Goal: Communication & Community: Answer question/provide support

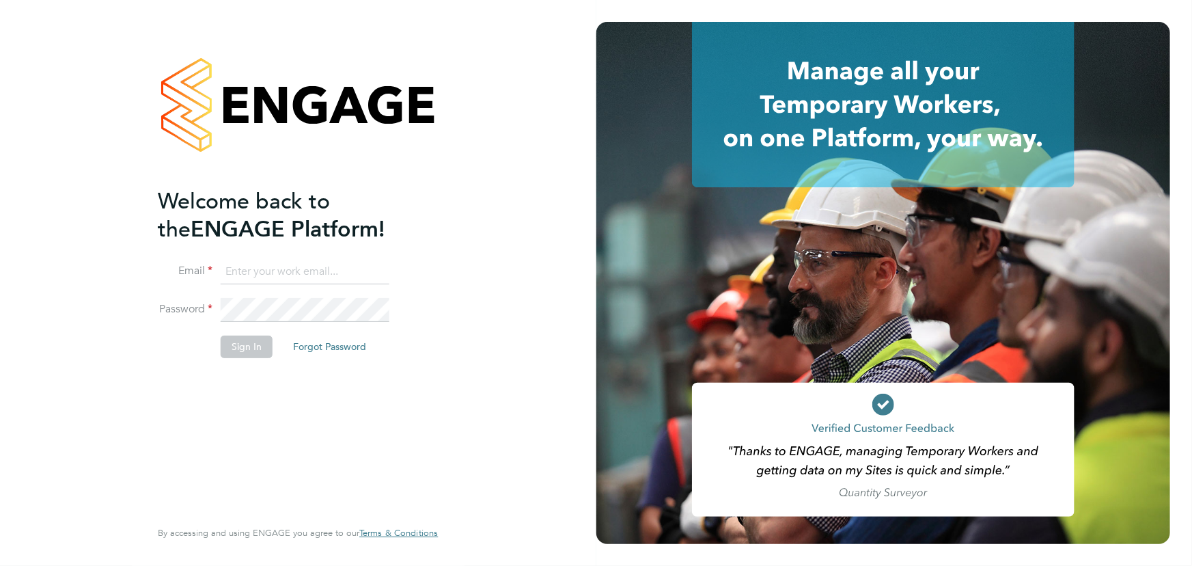
type input "maddy@xede.co.uk"
click at [236, 345] on button "Sign In" at bounding box center [247, 346] width 52 height 22
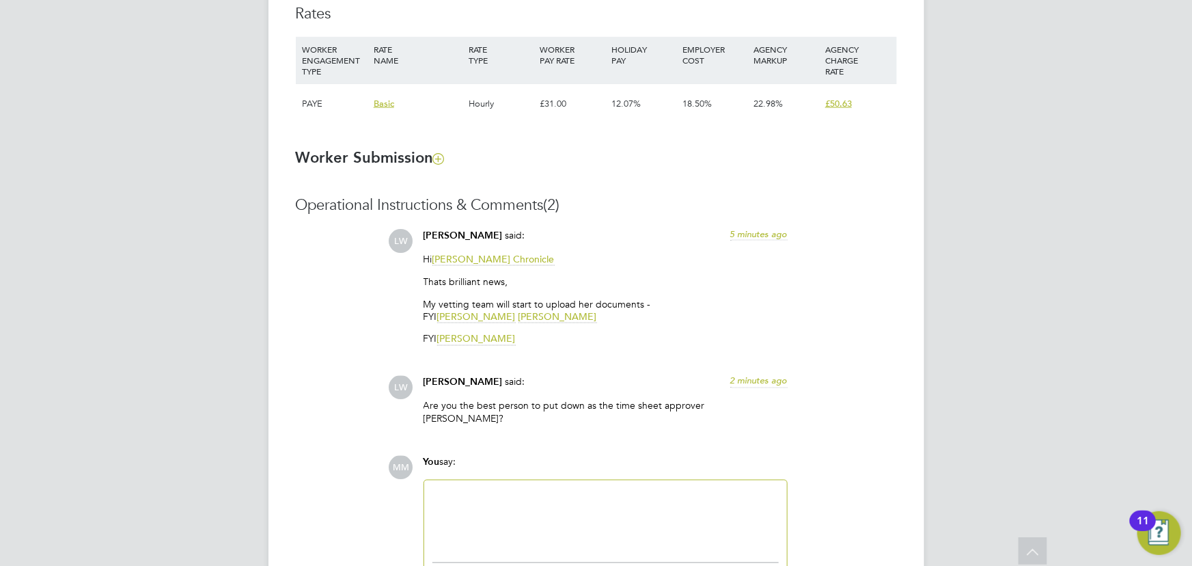
scroll to position [994, 0]
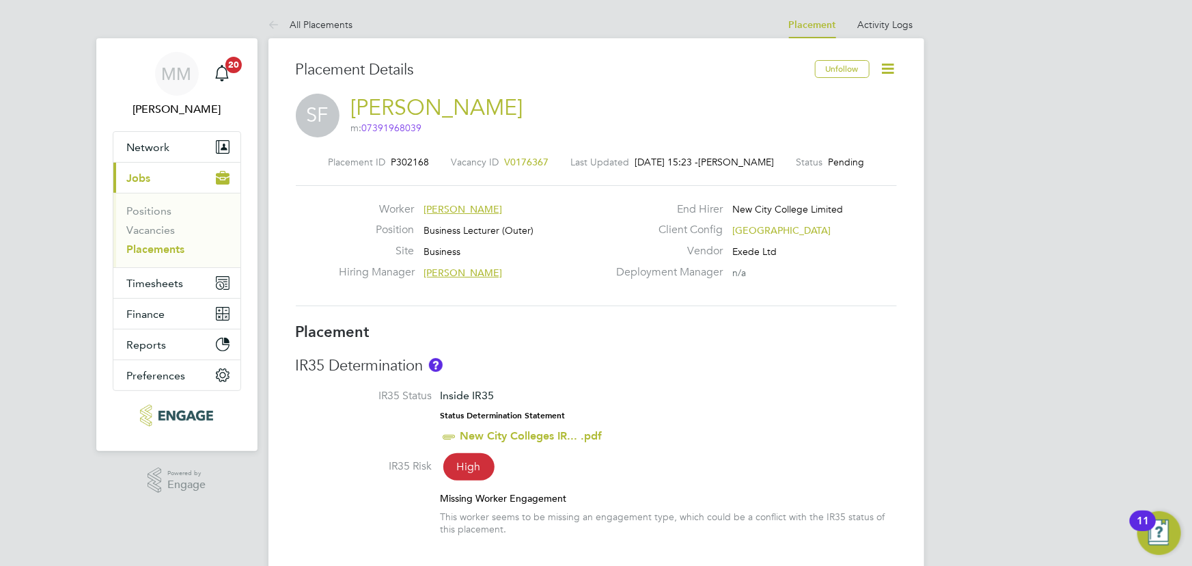
drag, startPoint x: 386, startPoint y: 100, endPoint x: 668, endPoint y: 104, distance: 282.2
click at [668, 104] on div "SF Shaeba Freckleton m: 07391968039 m: 07391968039" at bounding box center [596, 117] width 601 height 46
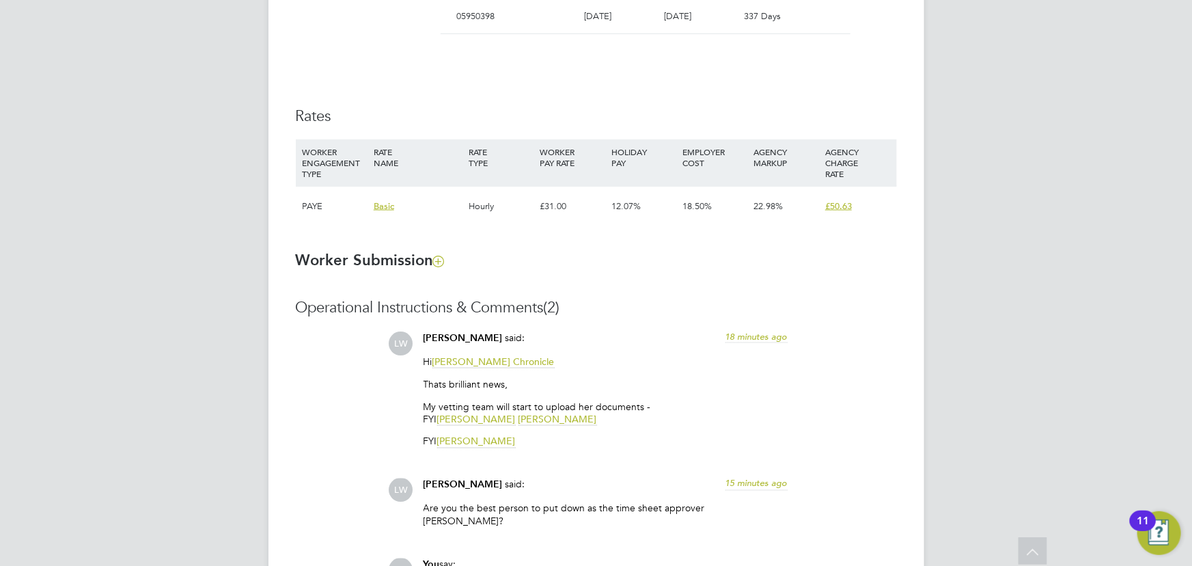
scroll to position [1084, 0]
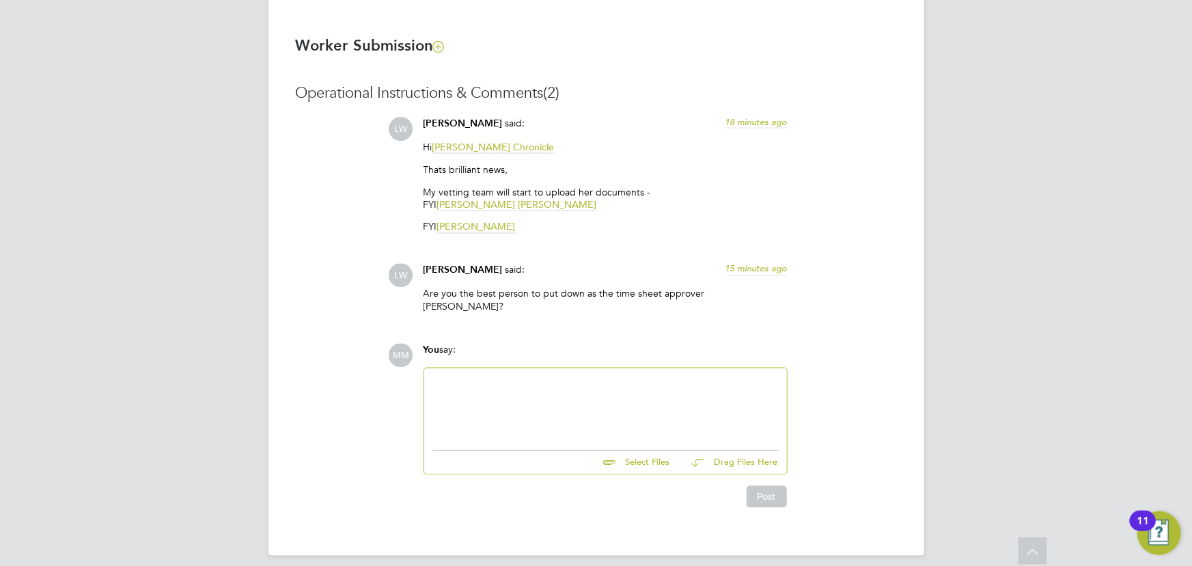
click at [525, 384] on div at bounding box center [606, 405] width 346 height 59
click at [635, 453] on input "file" at bounding box center [676, 460] width 205 height 19
type input "C:\fakepath\DBS.jpg"
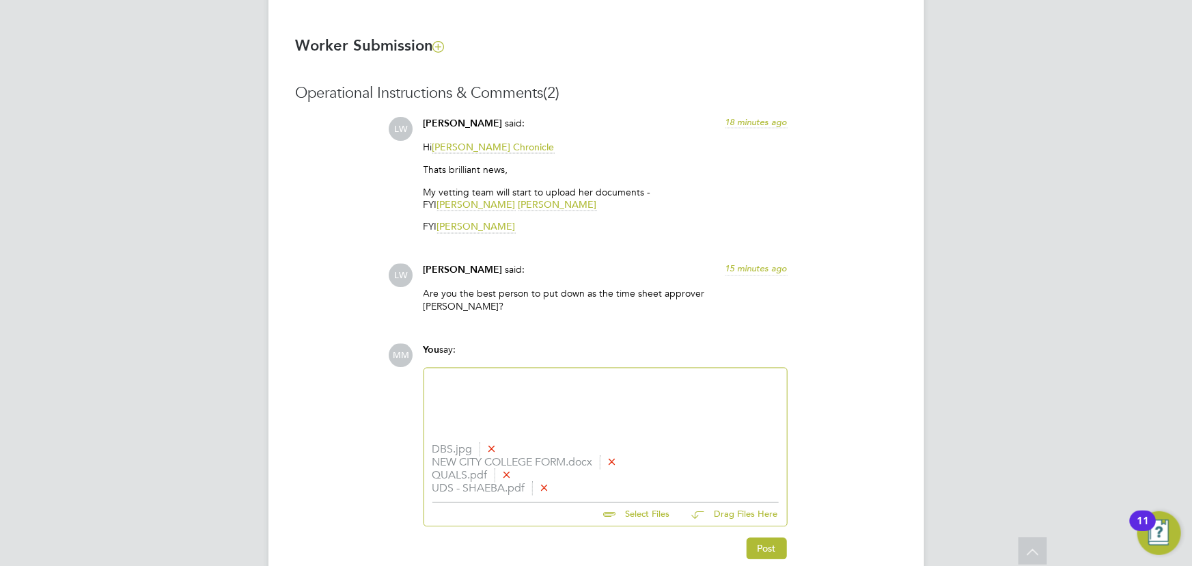
click at [502, 388] on div at bounding box center [606, 405] width 346 height 59
click at [641, 503] on input "file" at bounding box center [676, 512] width 205 height 19
type input "C:\fakepath\PASSPORT.jpg"
click at [548, 389] on div at bounding box center [606, 395] width 346 height 12
click at [553, 401] on div "I have uploaded DBS," at bounding box center [606, 407] width 346 height 12
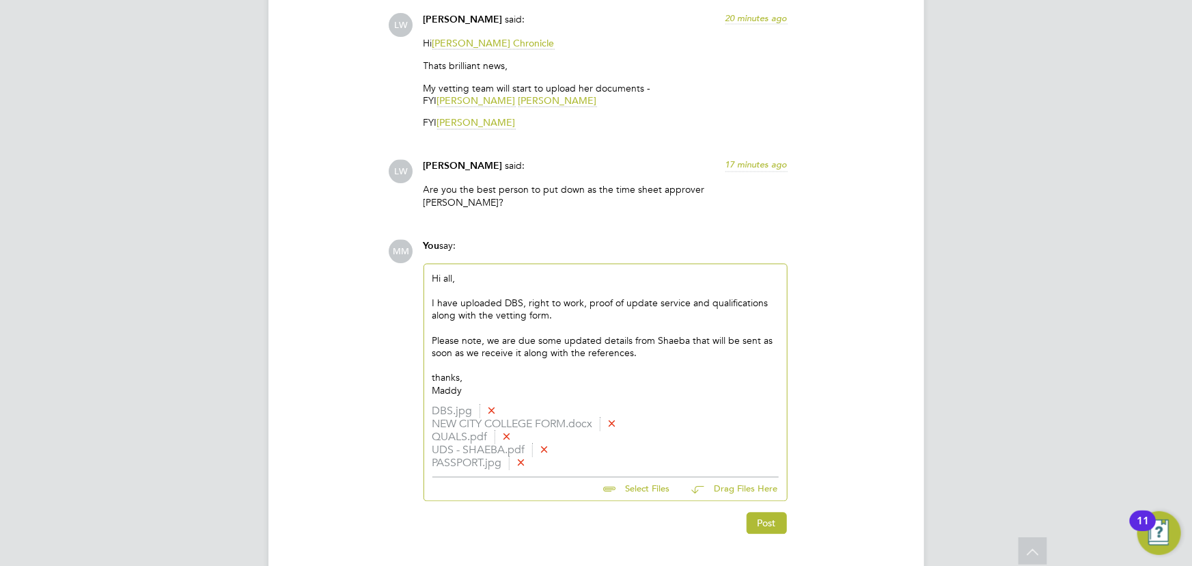
scroll to position [1214, 0]
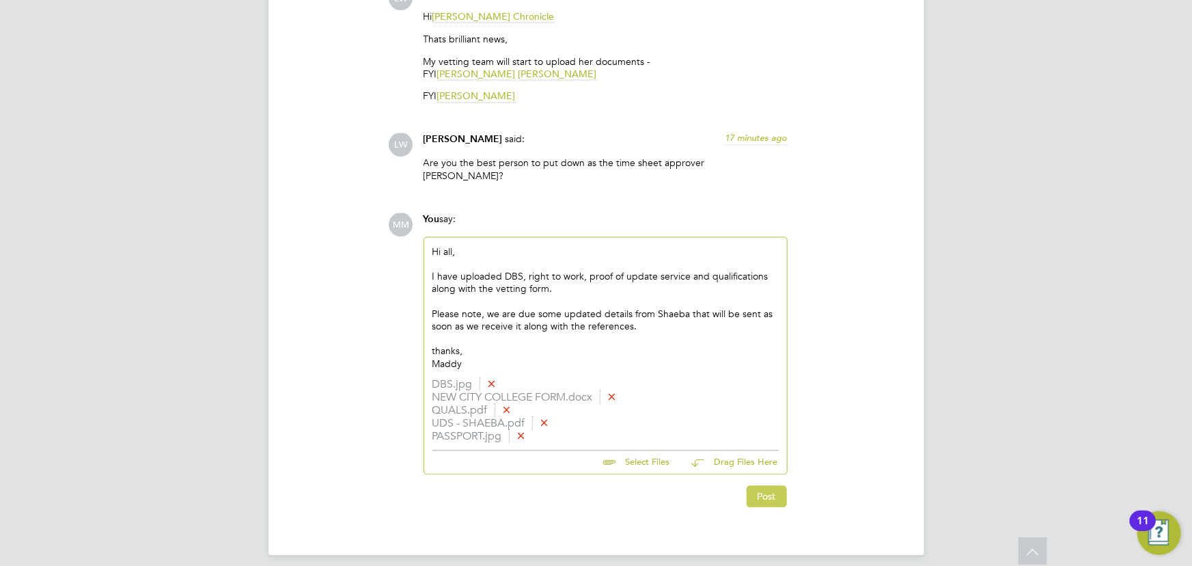
click at [776, 487] on button "Post" at bounding box center [767, 497] width 40 height 22
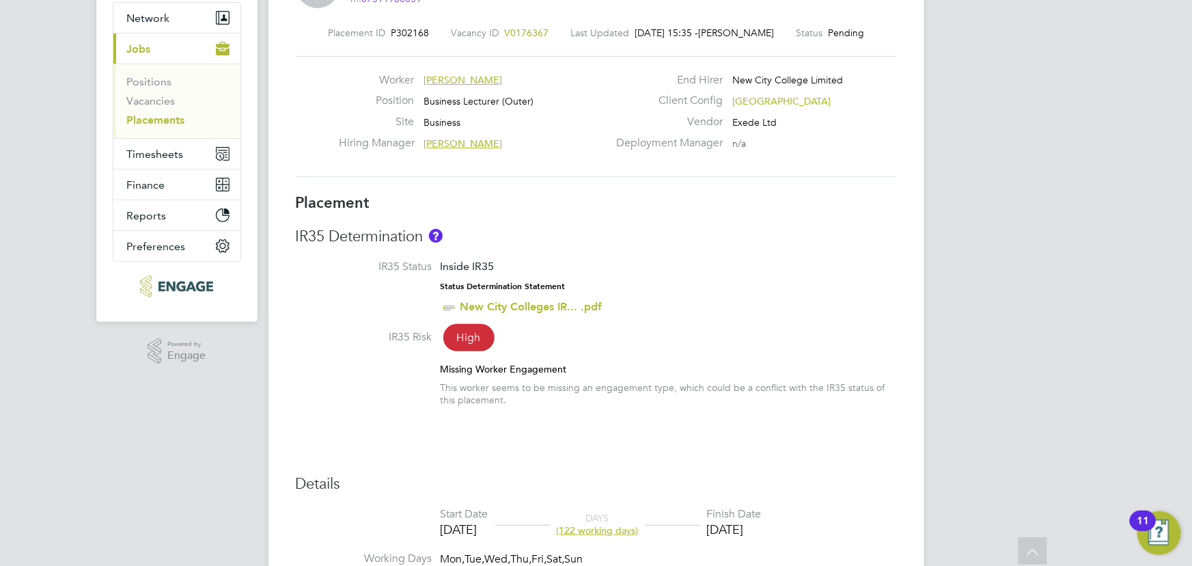
scroll to position [0, 0]
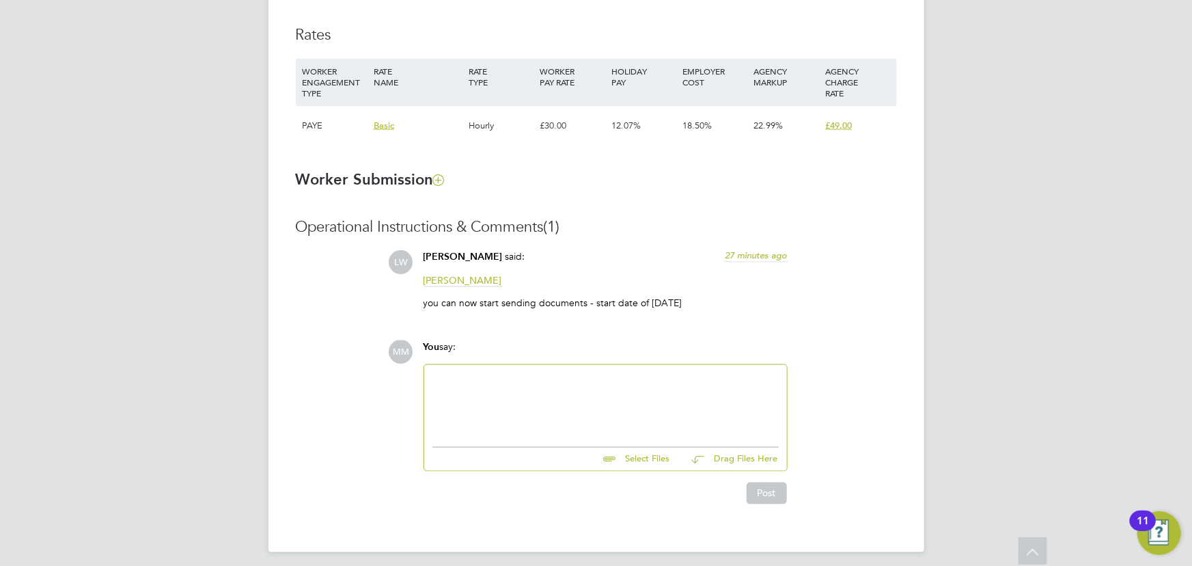
scroll to position [971, 0]
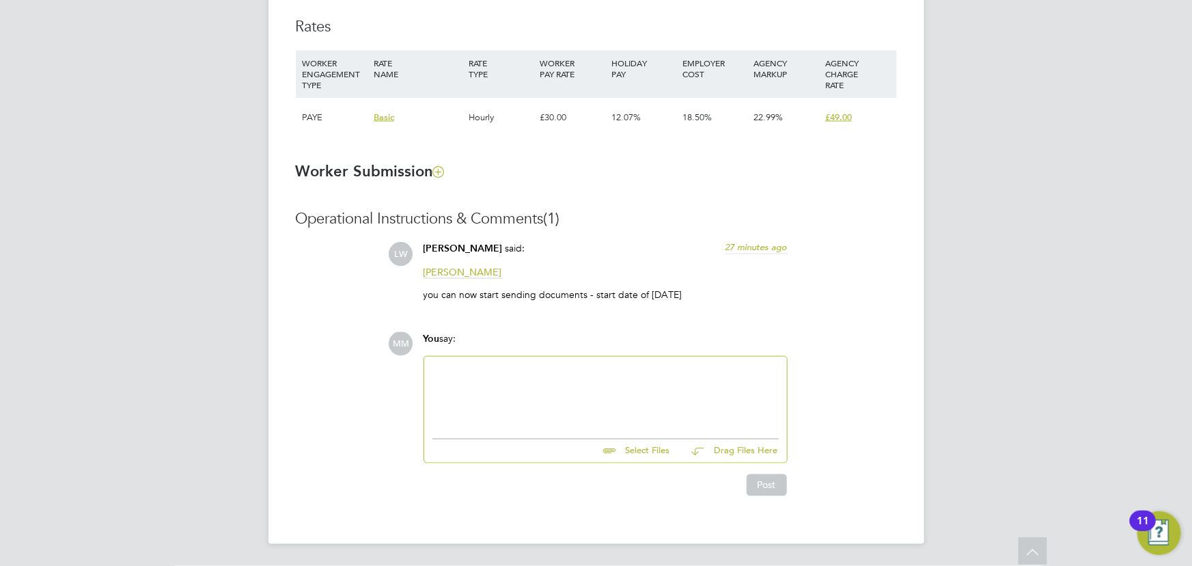
click at [567, 380] on div at bounding box center [606, 394] width 346 height 59
click at [648, 450] on input "file" at bounding box center [676, 448] width 205 height 19
type input "C:\fakepath\Enhanced-DBS-Certificate.pdf"
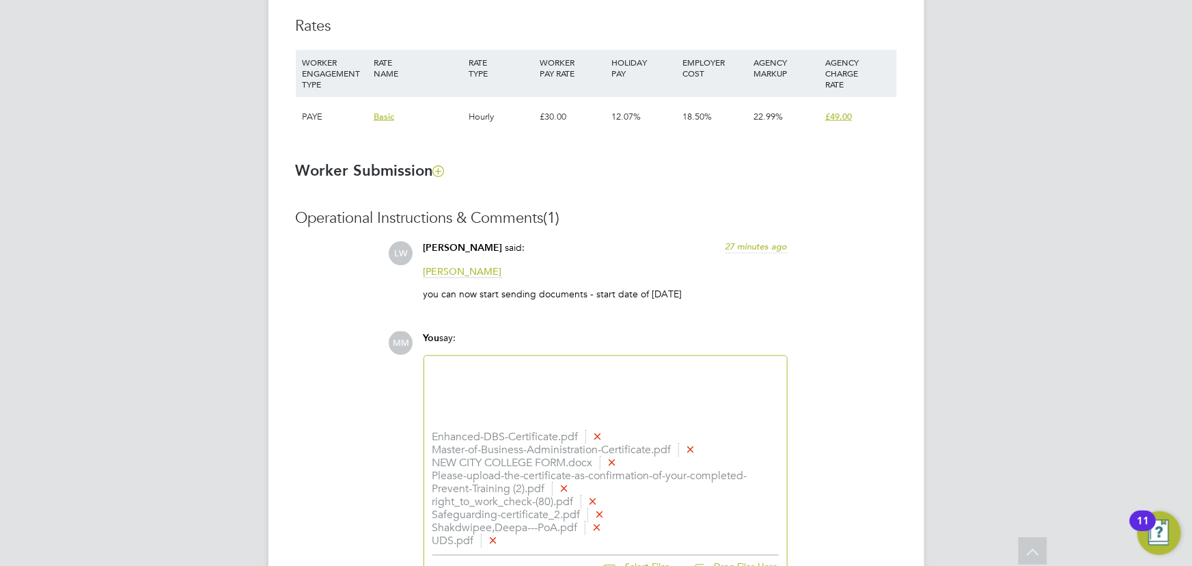
click at [458, 384] on div at bounding box center [606, 393] width 346 height 59
click at [522, 390] on div "I have atta" at bounding box center [606, 395] width 346 height 12
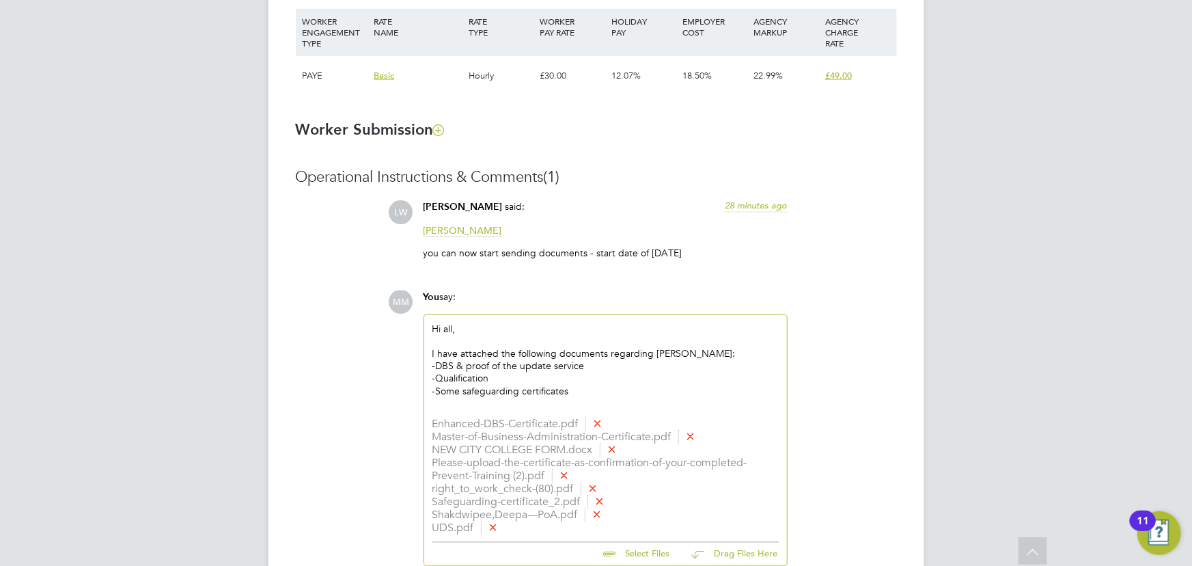
scroll to position [1033, 0]
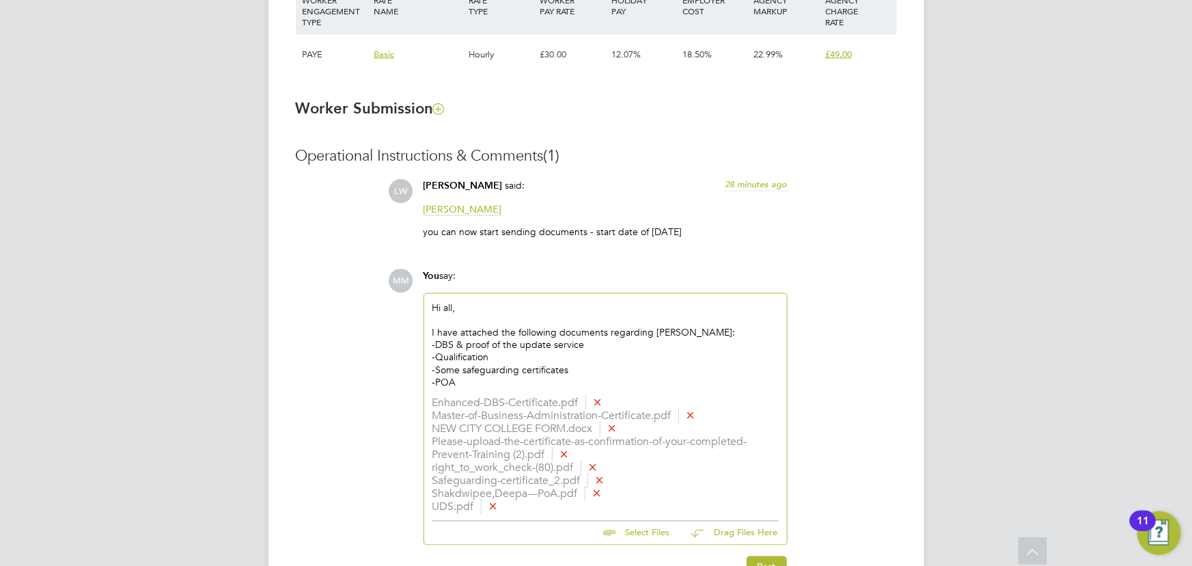
click at [474, 378] on div "-POA" at bounding box center [606, 382] width 346 height 12
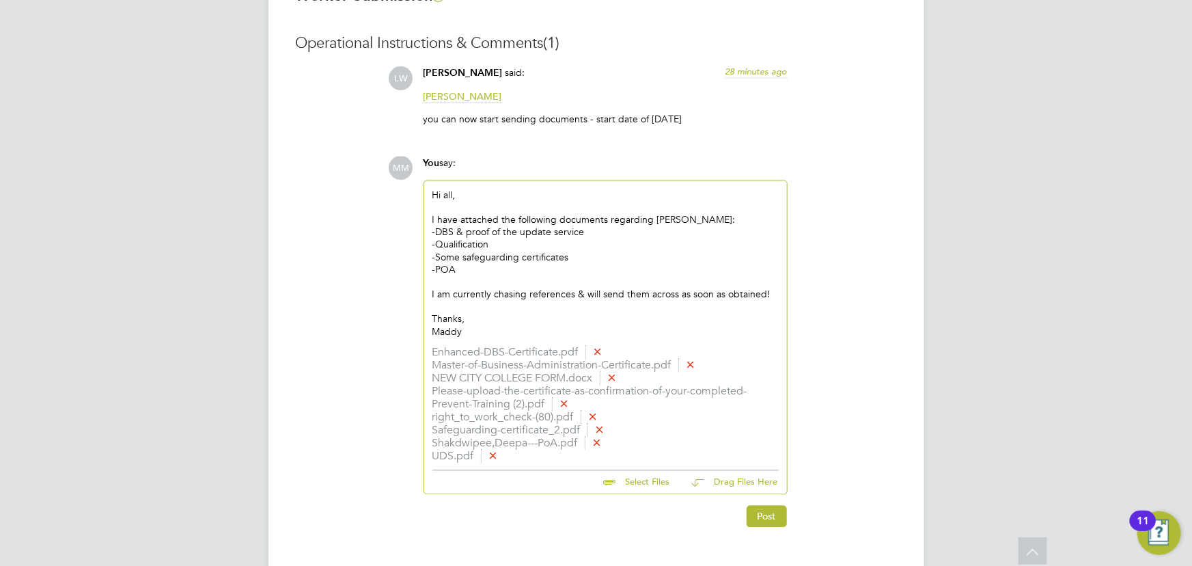
scroll to position [1178, 0]
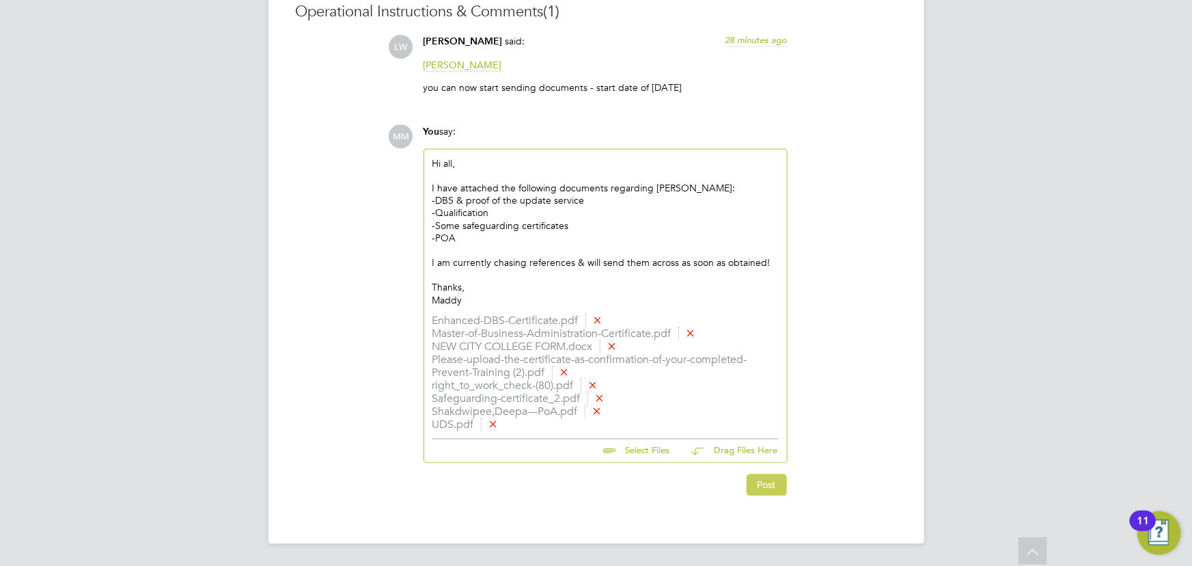
click at [765, 494] on button "Post" at bounding box center [767, 485] width 40 height 22
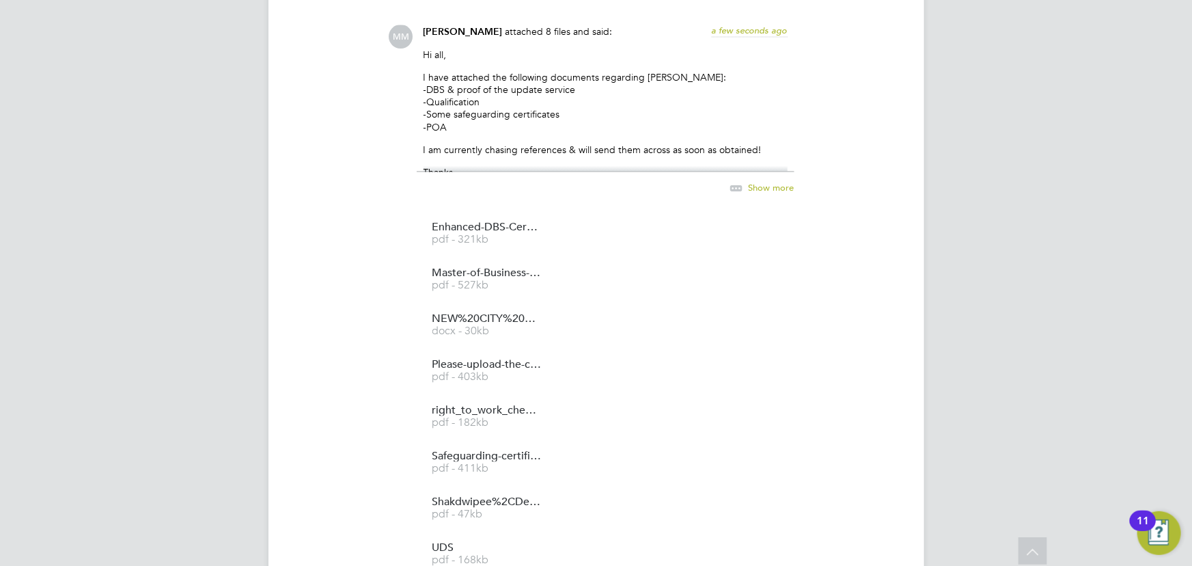
scroll to position [1302, 0]
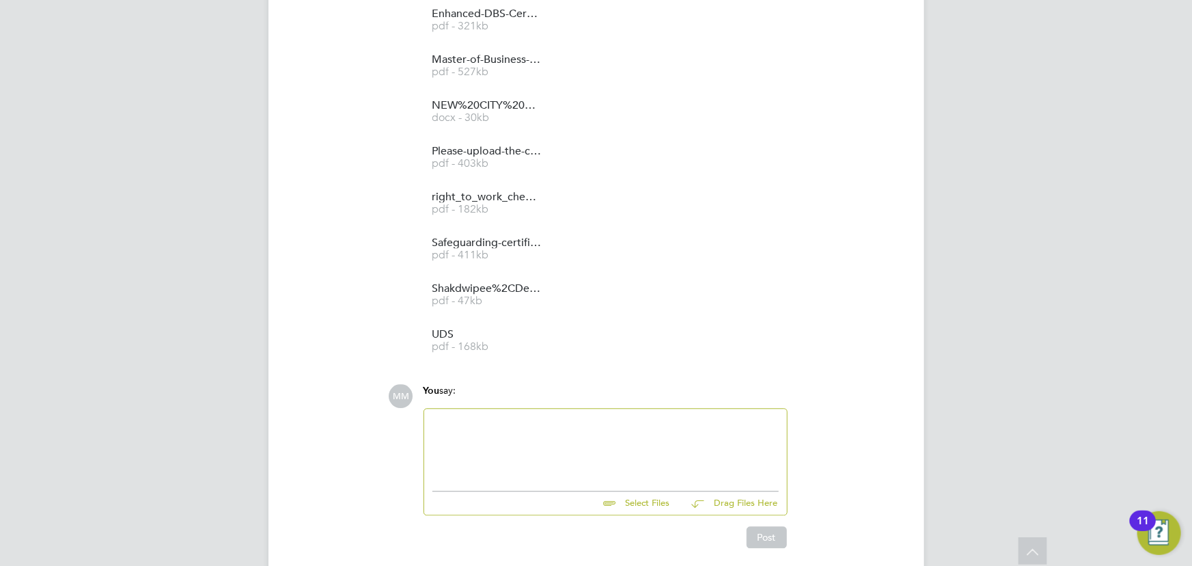
scroll to position [1544, 0]
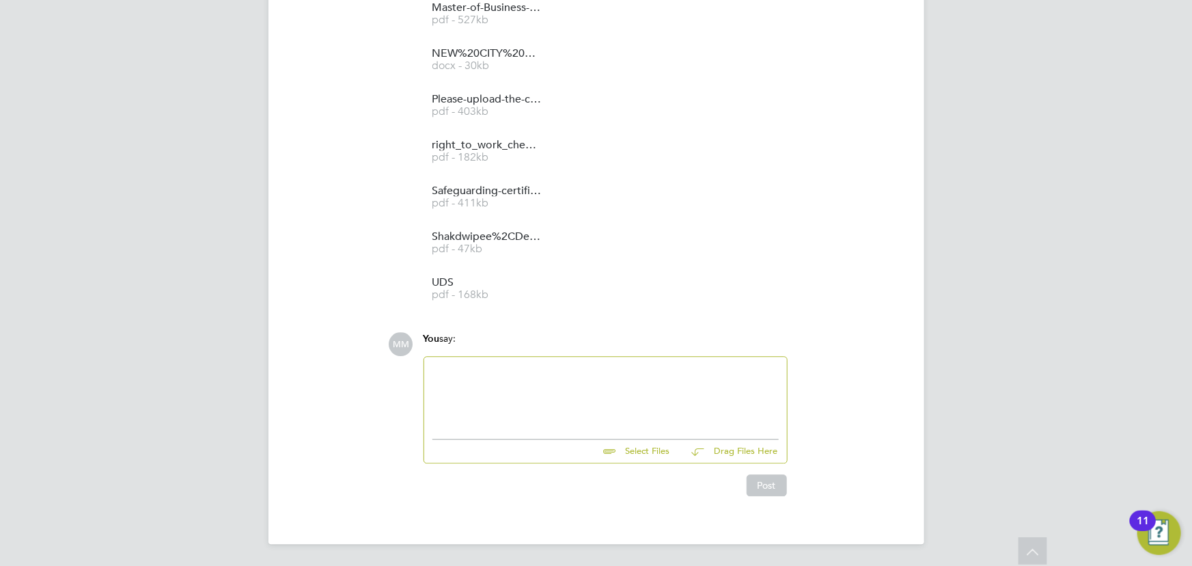
click at [448, 373] on div at bounding box center [606, 394] width 346 height 59
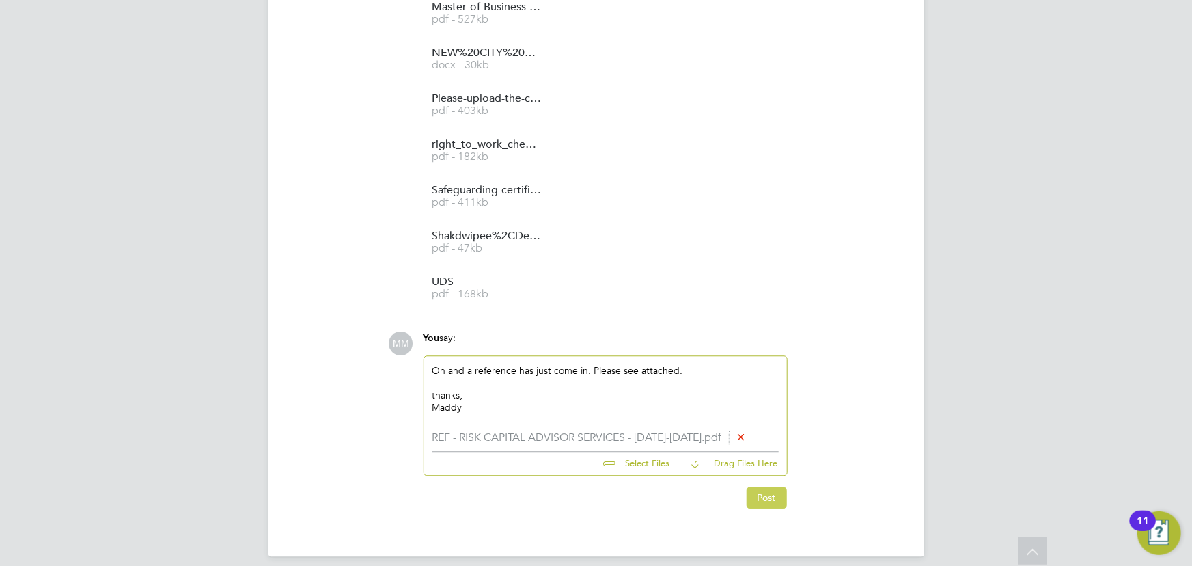
click at [758, 508] on button "Post" at bounding box center [767, 498] width 40 height 22
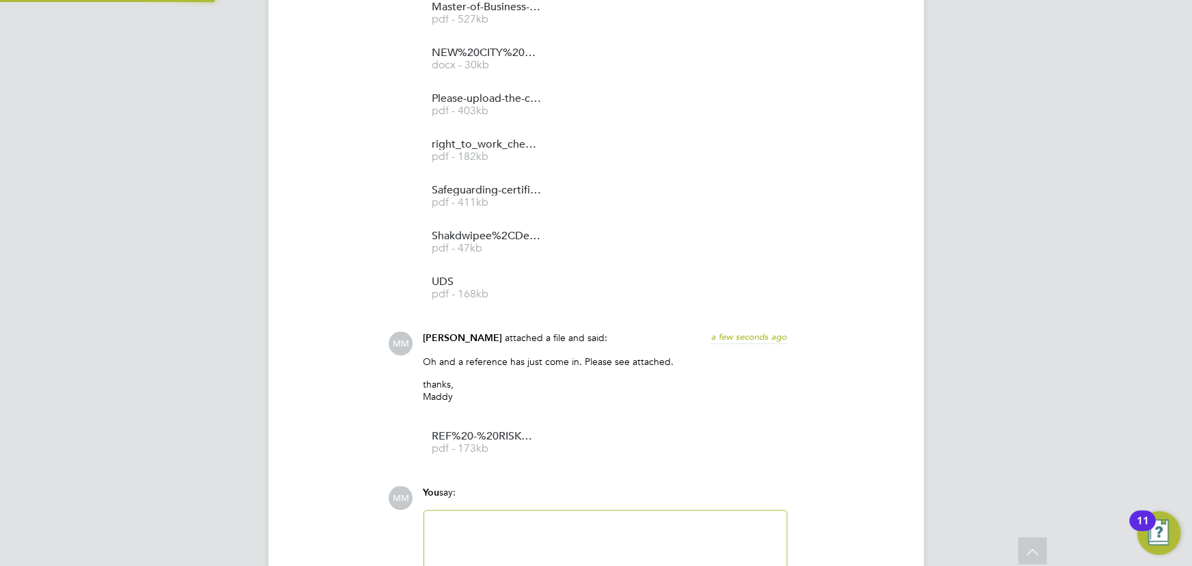
scroll to position [1698, 0]
